Goal: Information Seeking & Learning: Learn about a topic

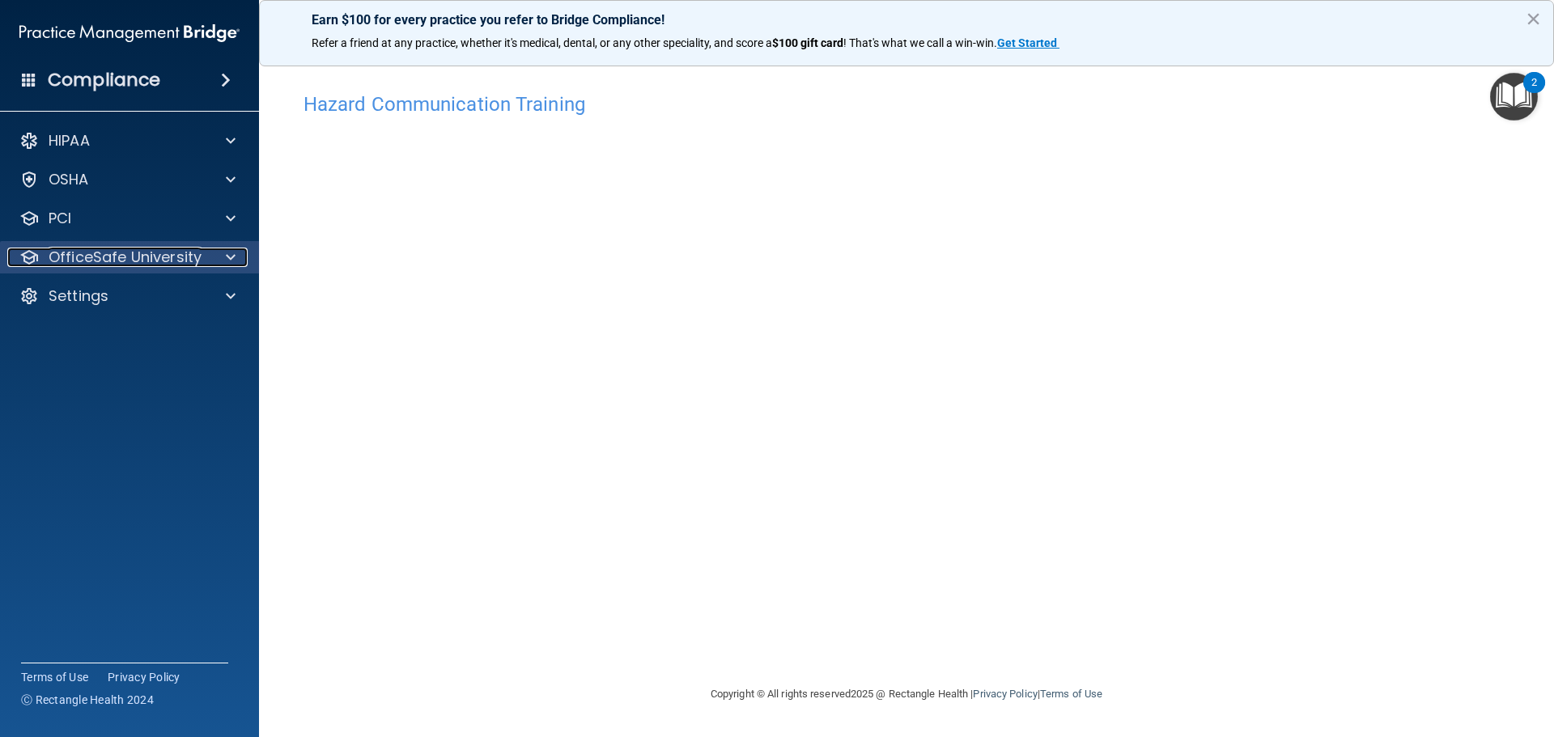
click at [163, 262] on p "OfficeSafe University" at bounding box center [125, 257] width 153 height 19
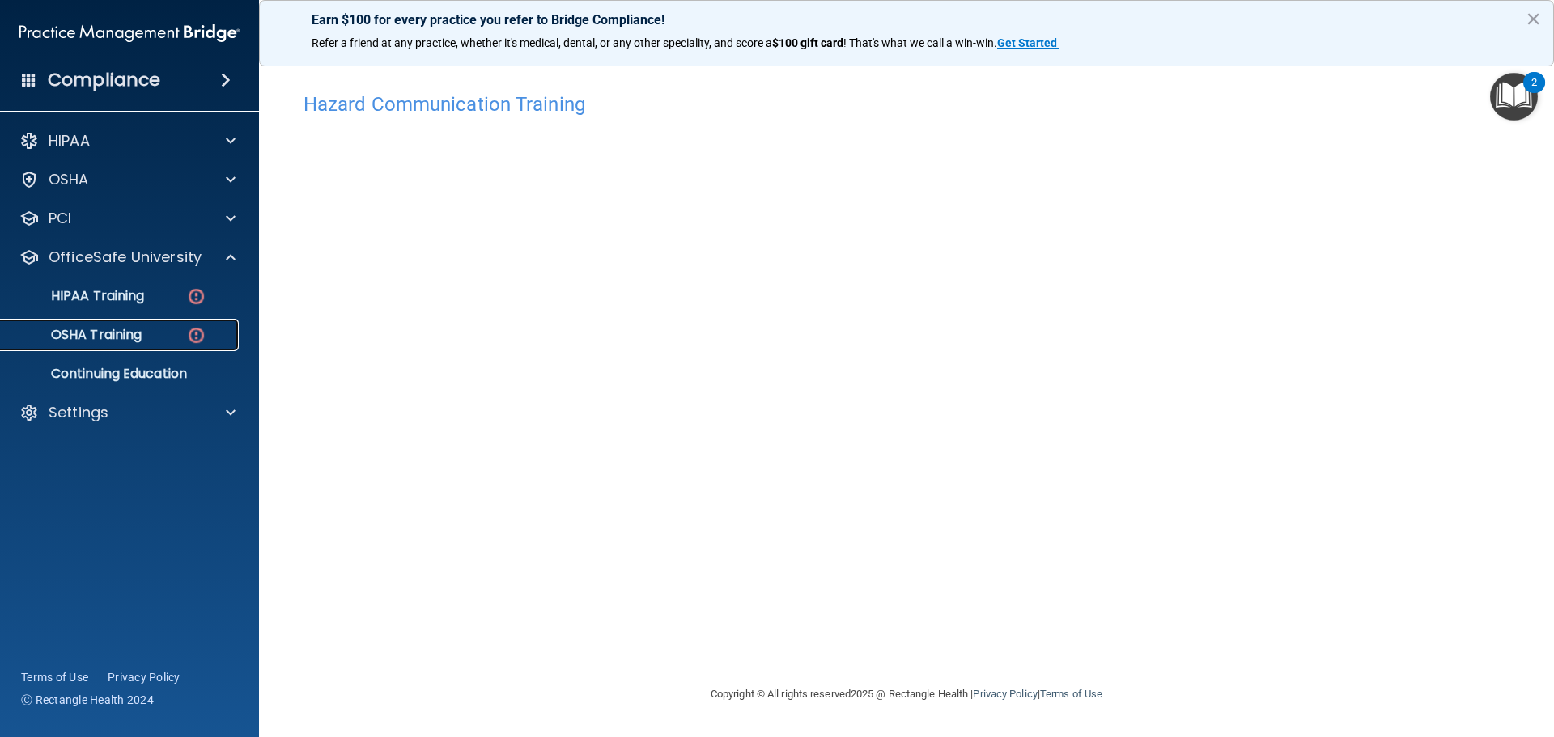
click at [125, 339] on p "OSHA Training" at bounding box center [76, 335] width 131 height 16
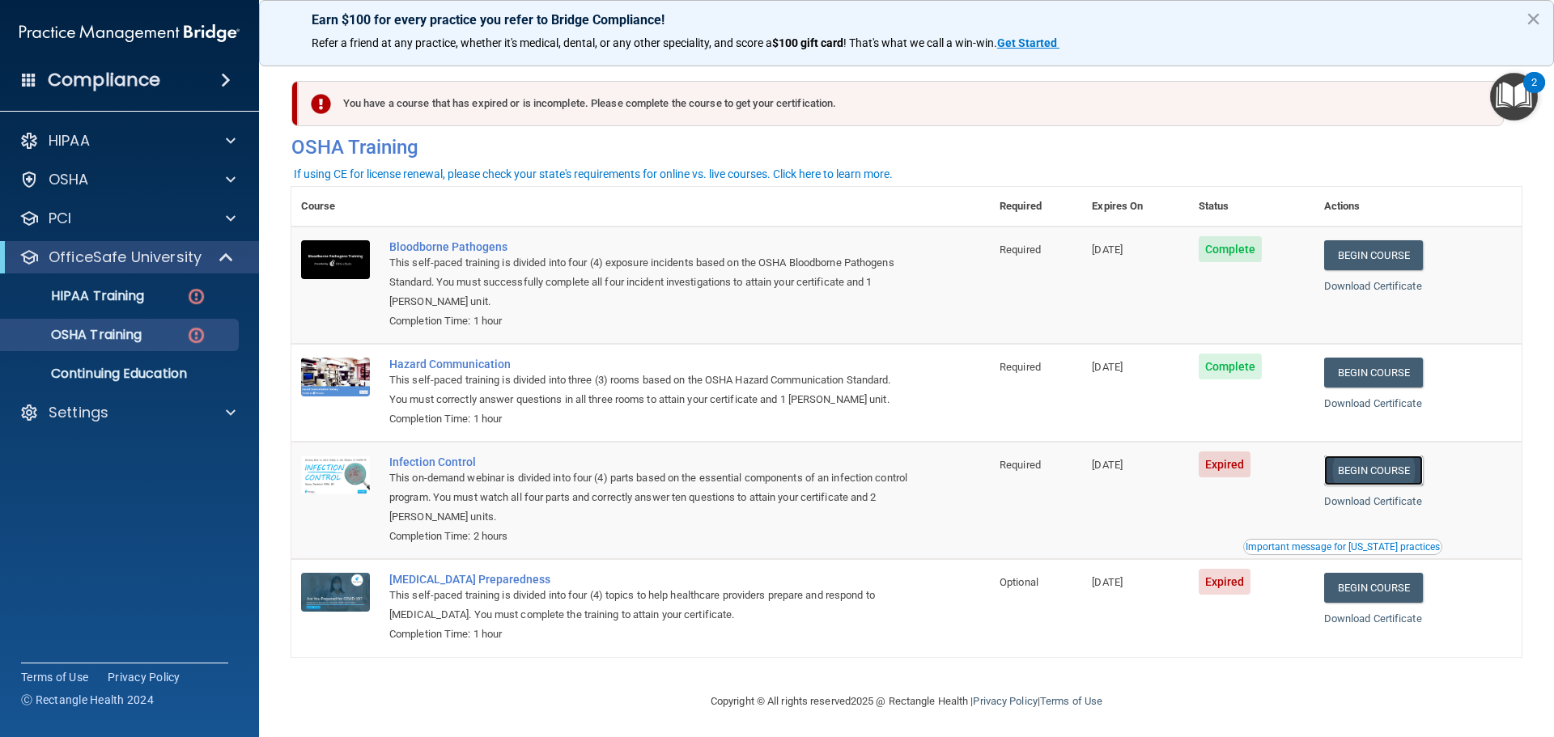
click at [1399, 472] on link "Begin Course" at bounding box center [1373, 471] width 99 height 30
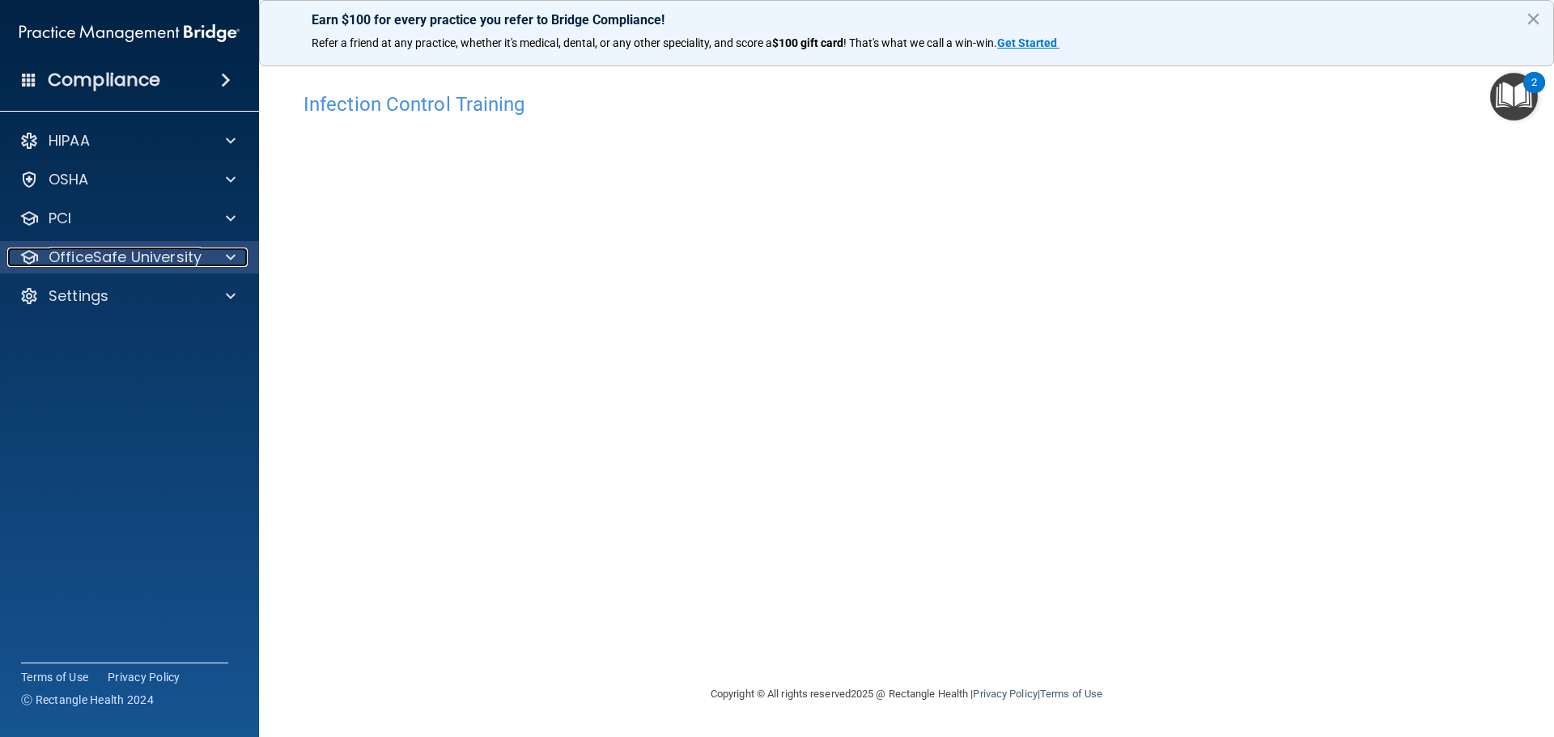
click at [142, 257] on p "OfficeSafe University" at bounding box center [125, 257] width 153 height 19
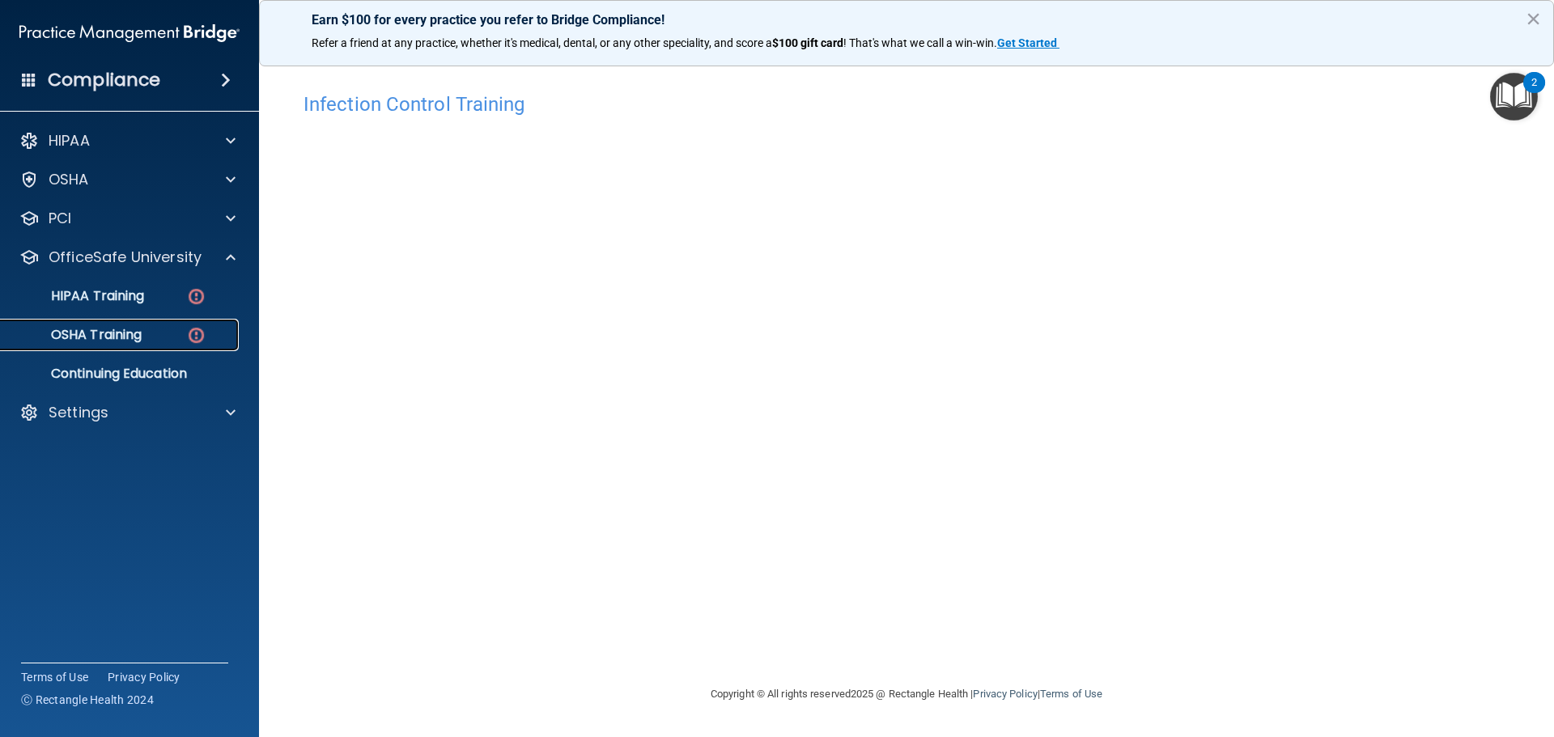
click at [114, 336] on p "OSHA Training" at bounding box center [76, 335] width 131 height 16
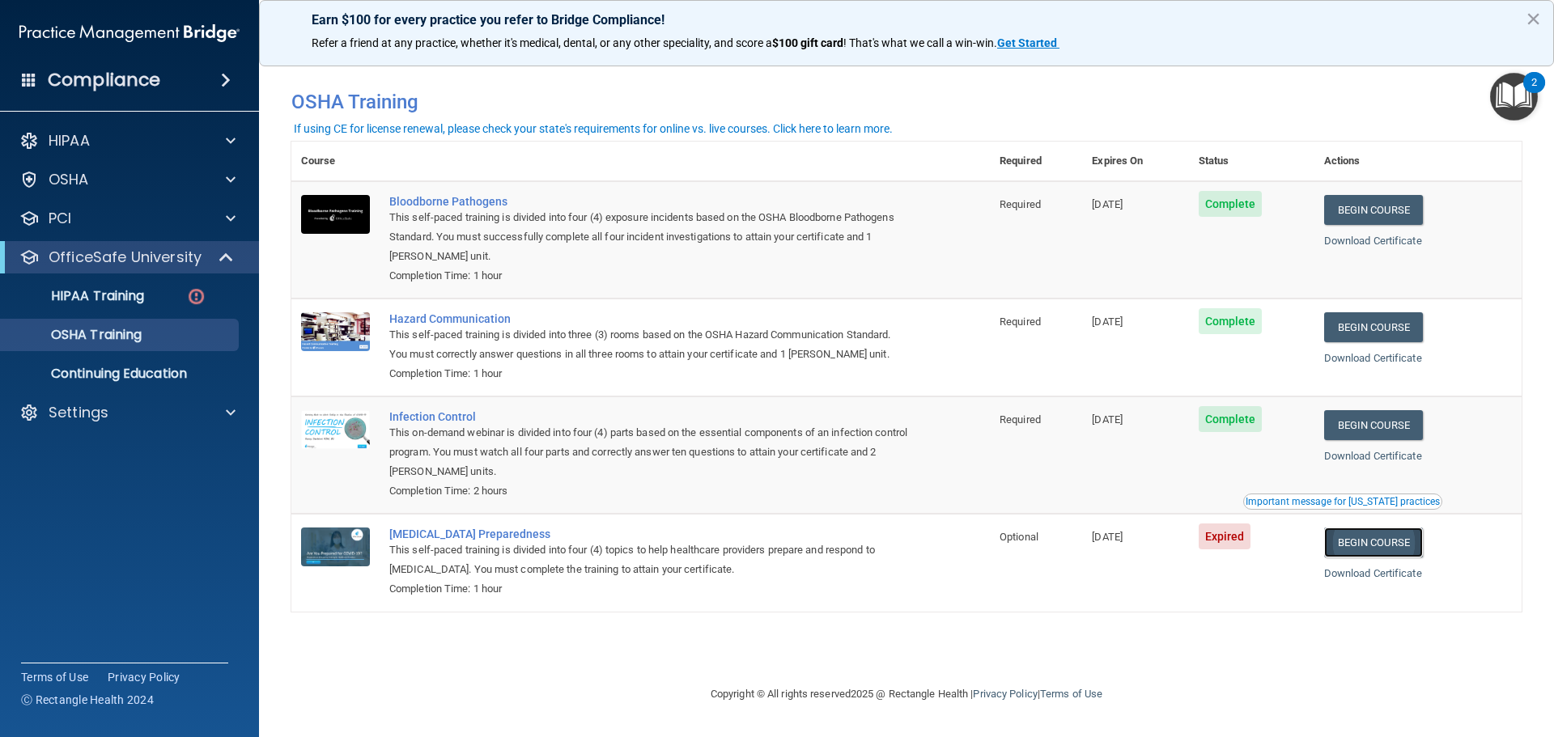
click at [1363, 545] on link "Begin Course" at bounding box center [1373, 543] width 99 height 30
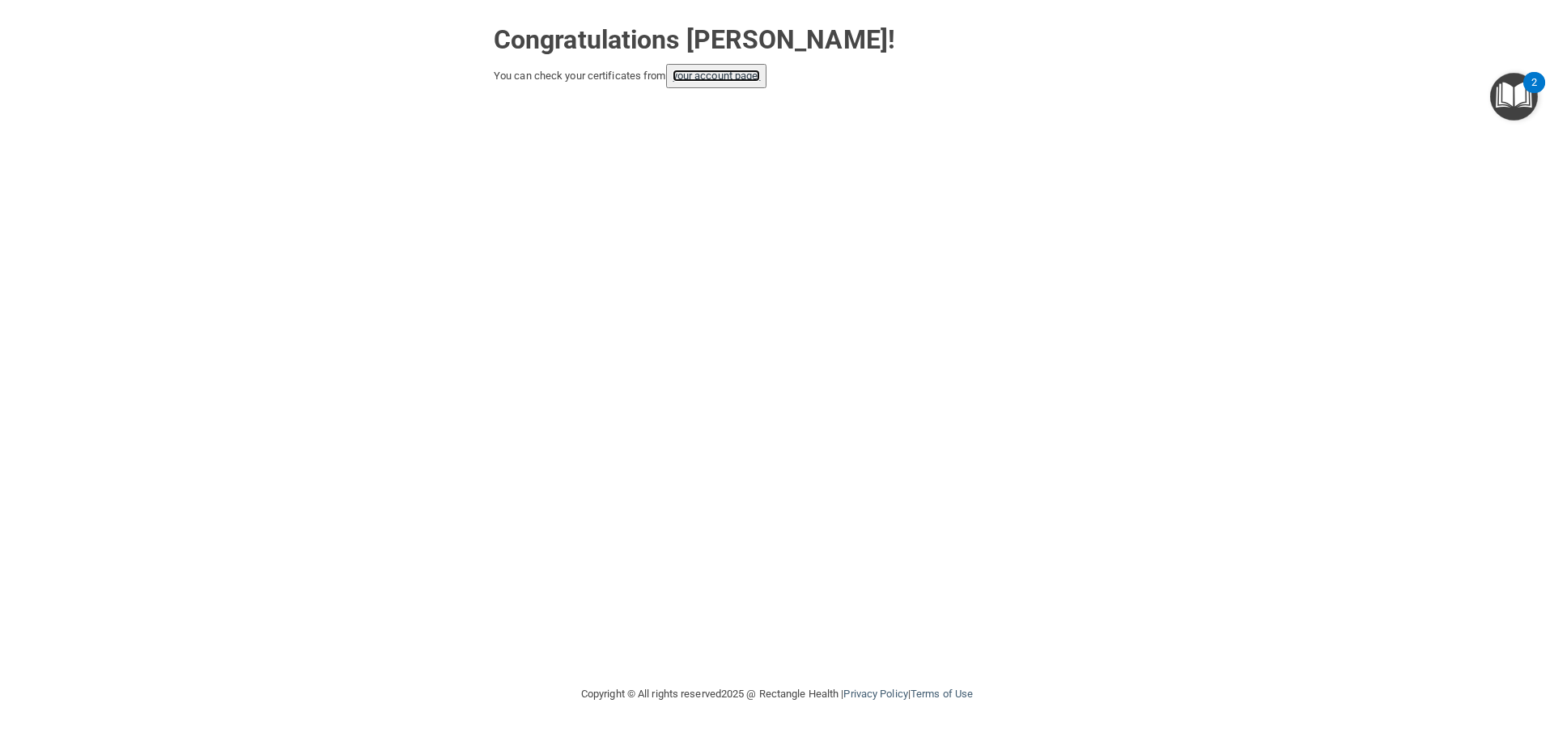
click at [725, 70] on link "your account page!" at bounding box center [716, 76] width 88 height 12
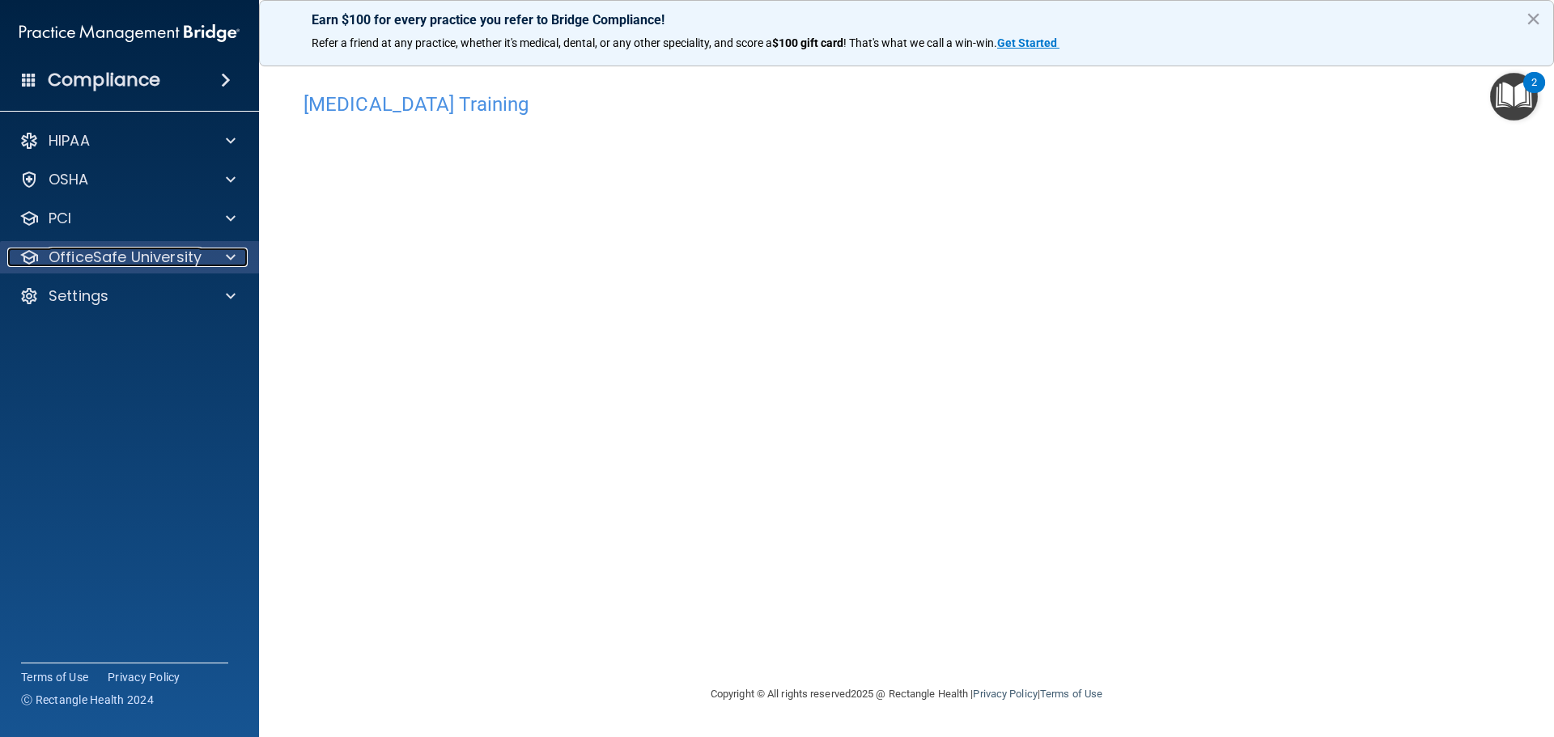
click at [133, 263] on p "OfficeSafe University" at bounding box center [125, 257] width 153 height 19
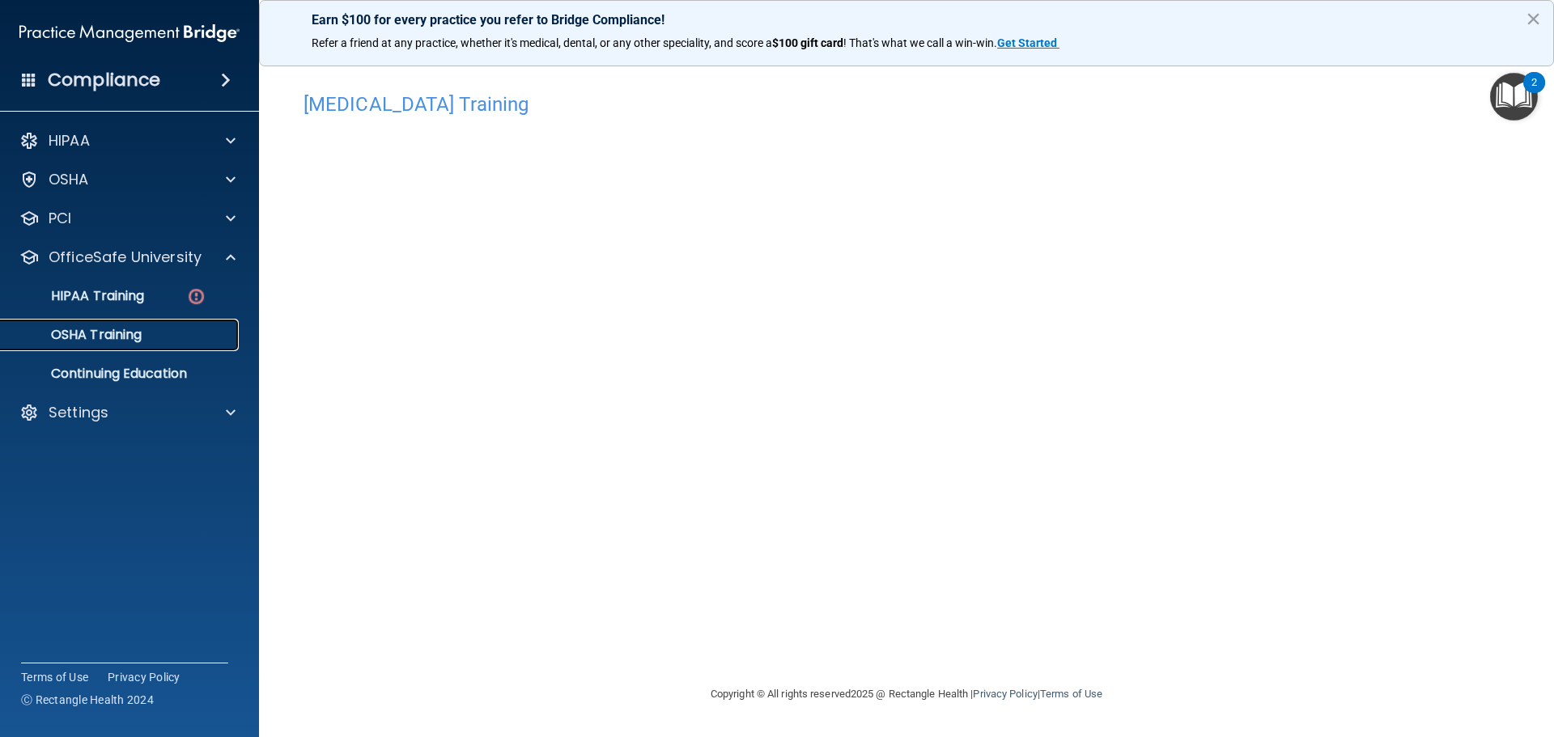
click at [125, 337] on p "OSHA Training" at bounding box center [76, 335] width 131 height 16
